Goal: Find specific fact: Find specific fact

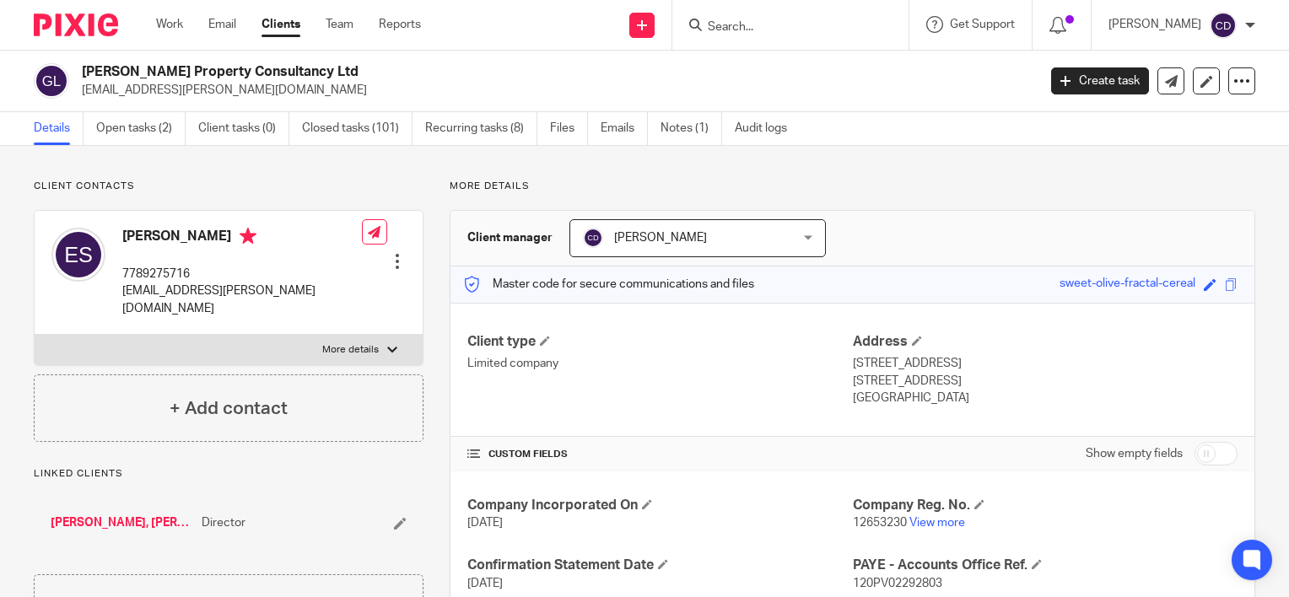
drag, startPoint x: 0, startPoint y: 0, endPoint x: 806, endPoint y: 31, distance: 806.9
click at [806, 31] on input "Search" at bounding box center [782, 27] width 152 height 15
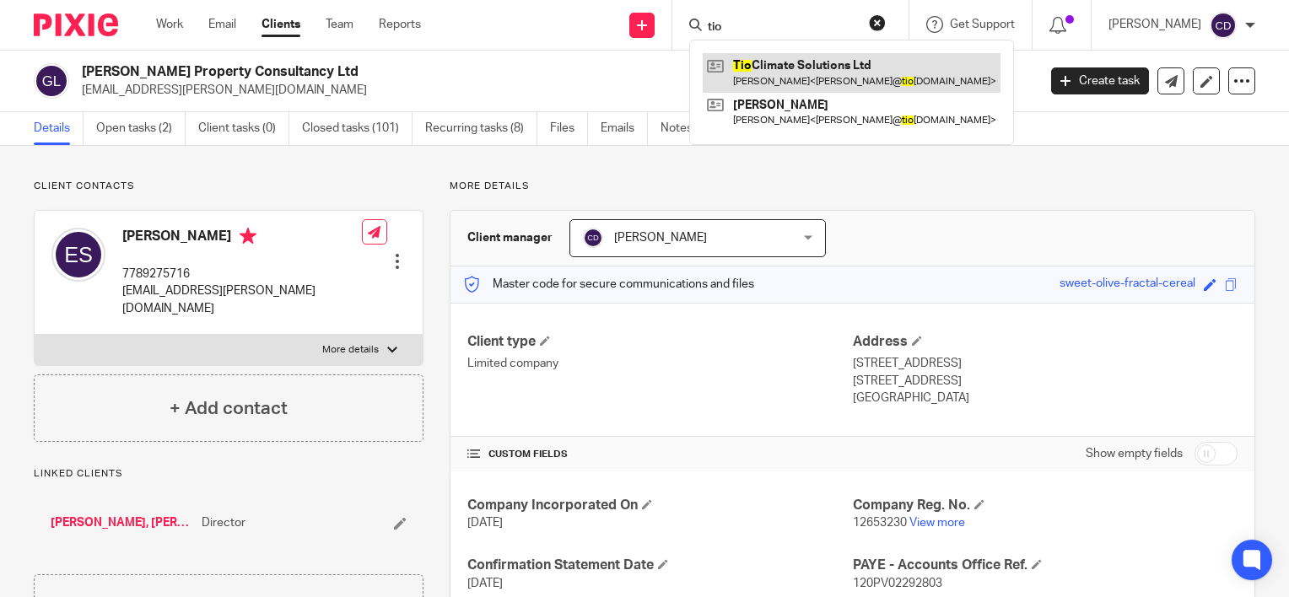
type input "tio"
click at [793, 77] on link at bounding box center [852, 72] width 298 height 39
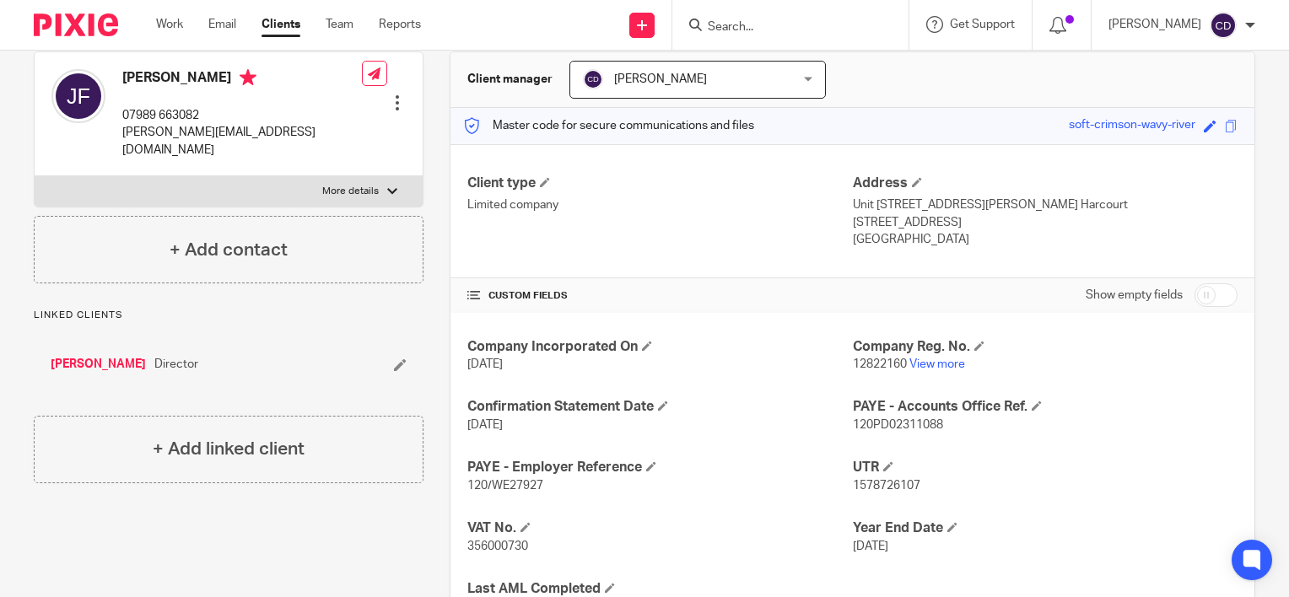
scroll to position [175, 0]
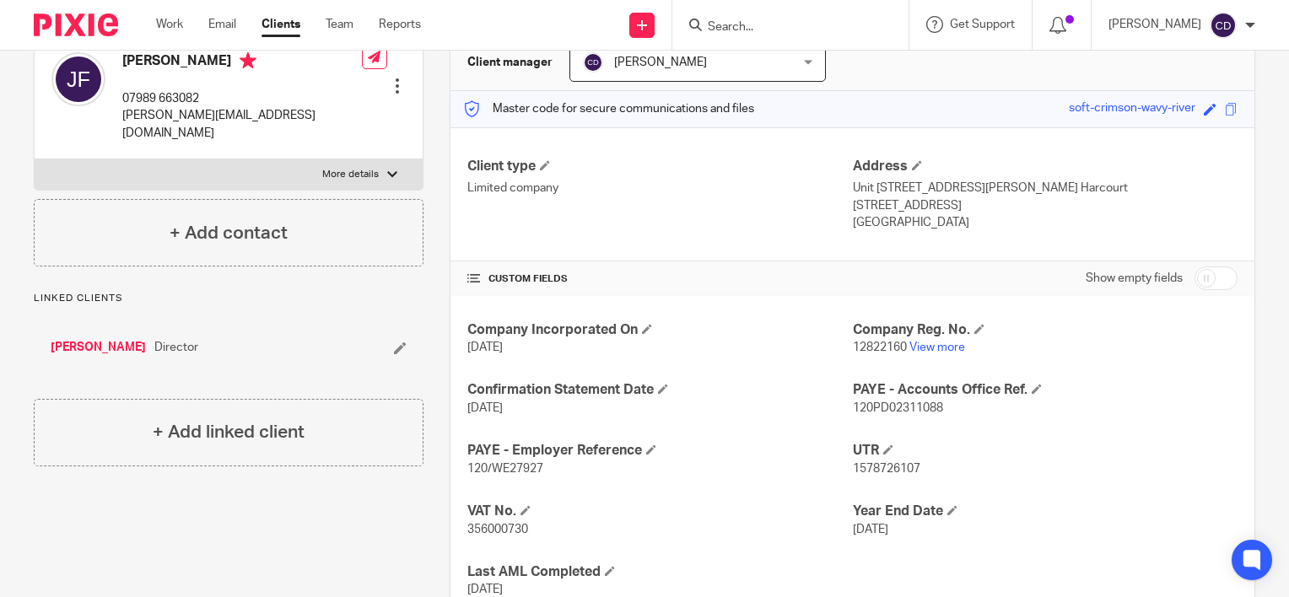
click at [474, 530] on span "356000730" at bounding box center [497, 530] width 61 height 12
copy span "356000730"
